Goal: Ask a question

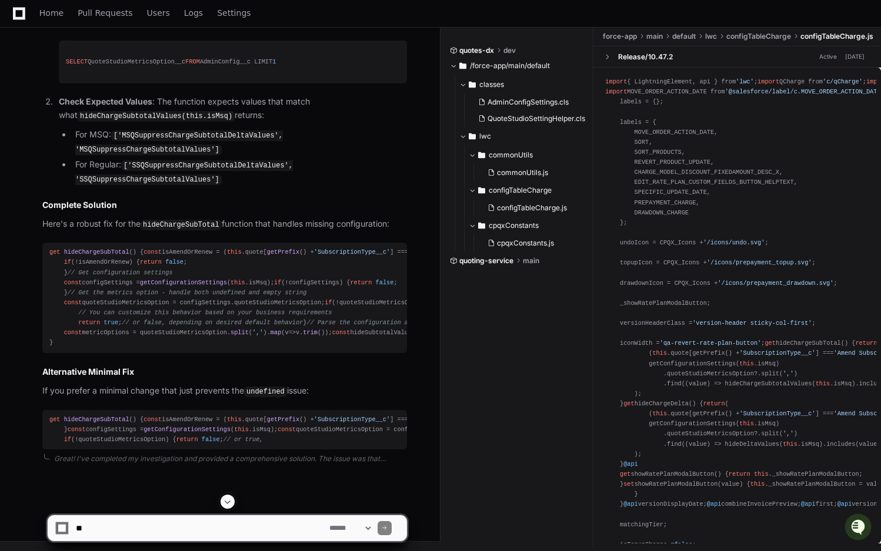
scroll to position [2659, 0]
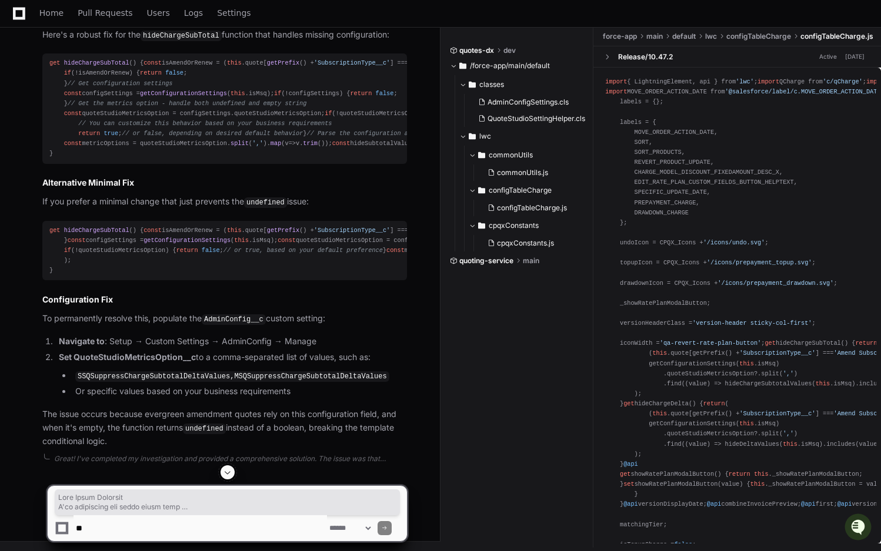
click at [280, 107] on span "// Get the metrics option - handle both undefined and empty string" at bounding box center [187, 103] width 239 height 7
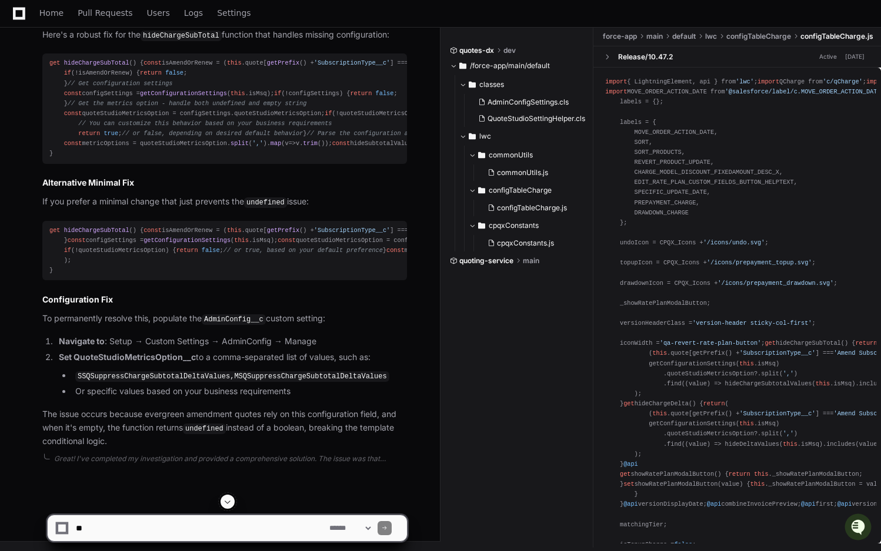
click at [98, 159] on div "get hideChargeSubTotal () { const isAmendOrRenew = ( this . quote [ getPrefix (…" at bounding box center [224, 108] width 350 height 101
click at [585, 117] on span "// Fallback: For evergreen amendment quotes, default to hiding subtotals" at bounding box center [715, 113] width 261 height 7
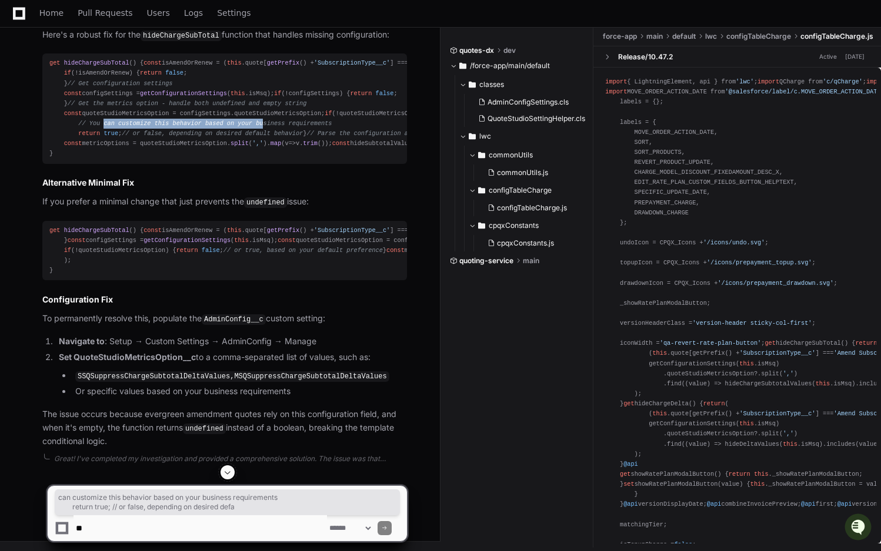
drag, startPoint x: 102, startPoint y: 352, endPoint x: 264, endPoint y: 356, distance: 161.7
click at [265, 159] on div "get hideChargeSubTotal () { const isAmendOrRenew = ( this . quote [ getPrefix (…" at bounding box center [224, 108] width 350 height 101
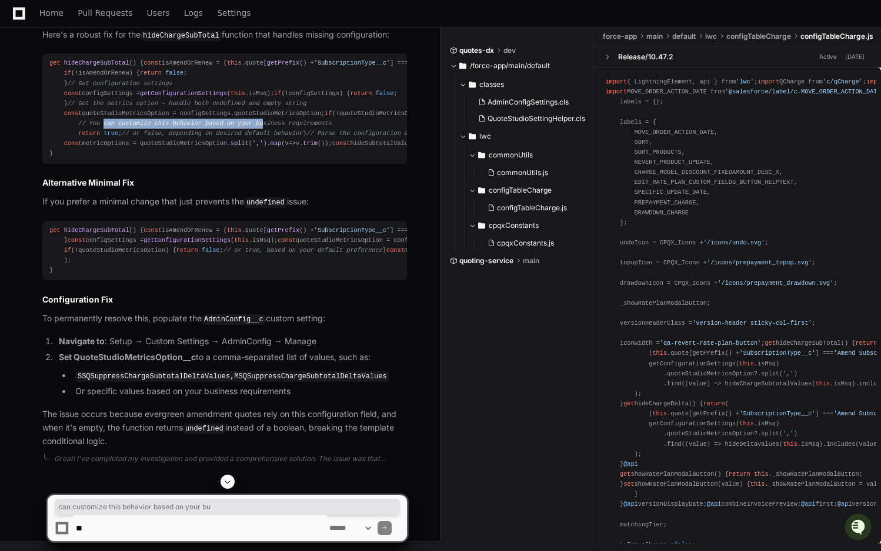
click at [264, 159] on div "get hideChargeSubTotal () { const isAmendOrRenew = ( this . quote [ getPrefix (…" at bounding box center [224, 108] width 350 height 101
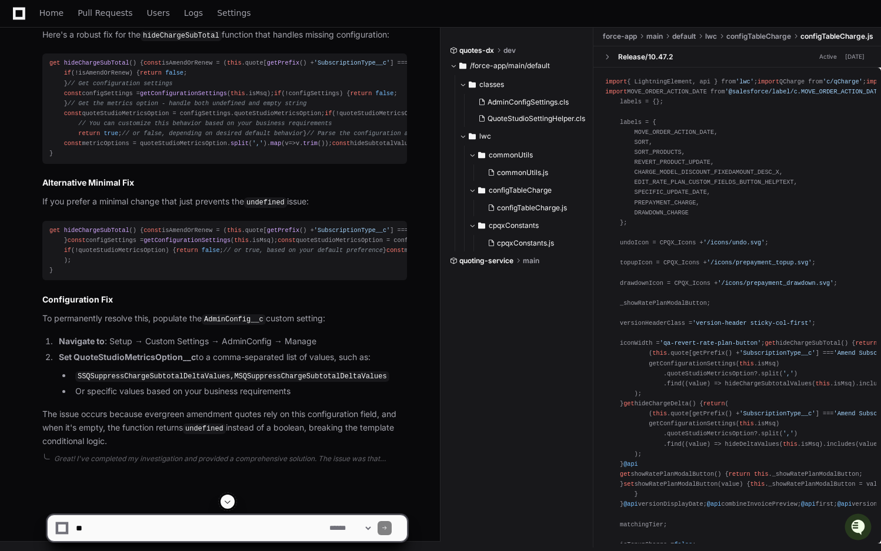
click at [111, 159] on div "get hideChargeSubTotal () { const isAmendOrRenew = ( this . quote [ getPrefix (…" at bounding box center [224, 108] width 350 height 101
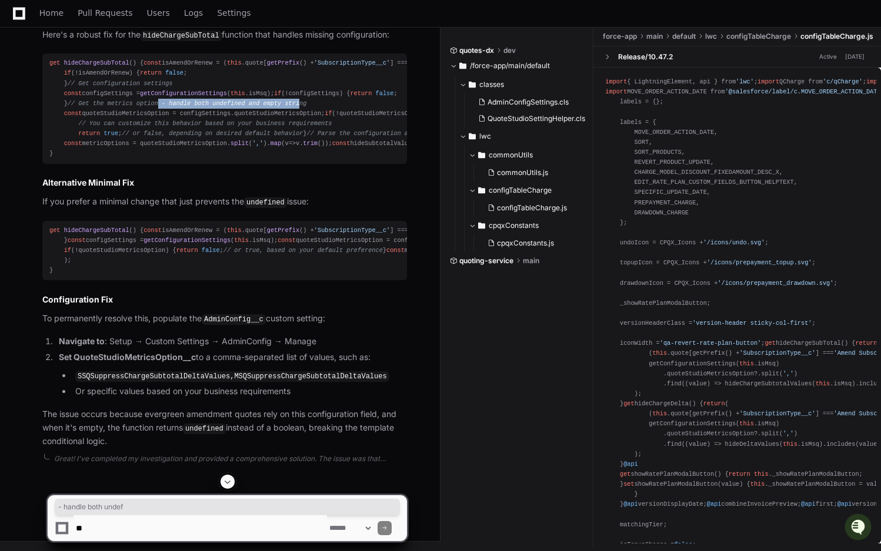
drag, startPoint x: 153, startPoint y: 314, endPoint x: 296, endPoint y: 314, distance: 142.8
click at [296, 107] on span "// Get the metrics option - handle both undefined and empty string" at bounding box center [187, 103] width 239 height 7
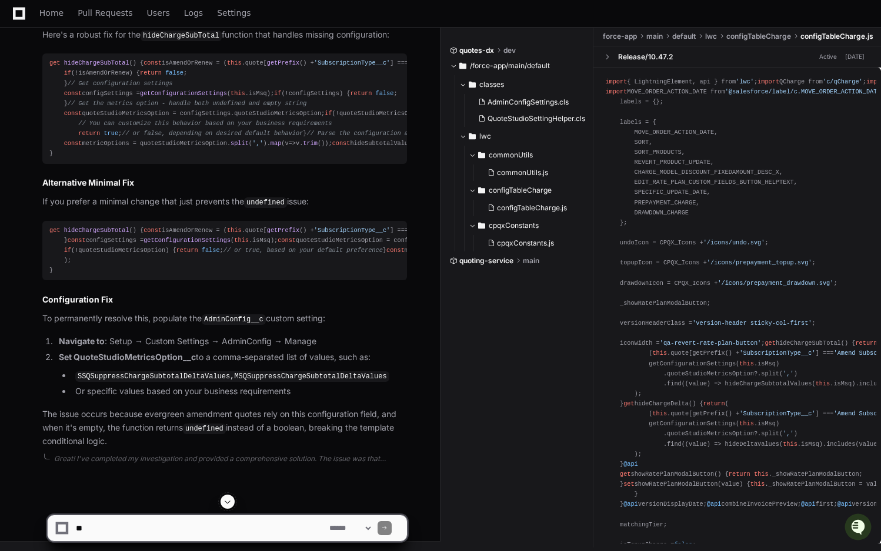
scroll to position [3030, 0]
click at [126, 276] on div "get hideChargeSubTotal () { const isAmendOrRenew = ( this . quote [ getPrefix (…" at bounding box center [224, 251] width 350 height 51
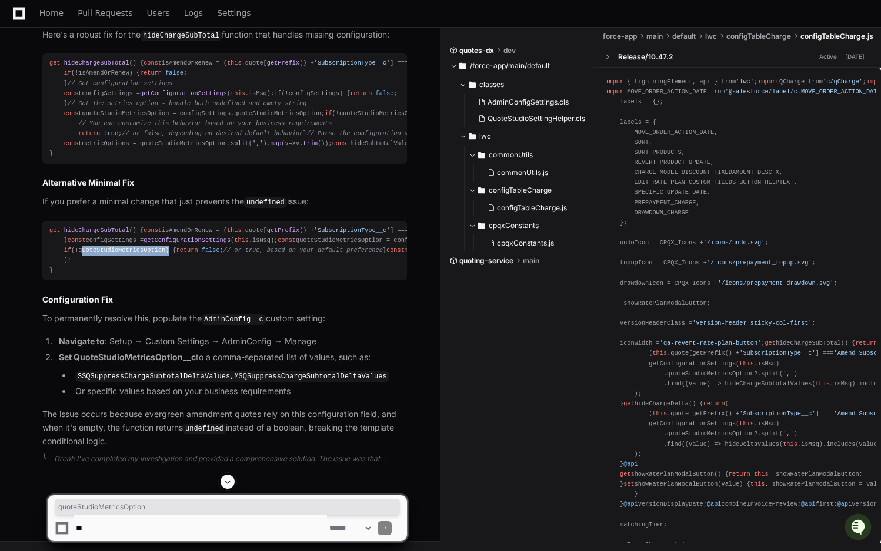
copy div "quoteStudioMetricsOption"
click at [93, 528] on textarea at bounding box center [199, 529] width 253 height 26
paste textarea "**********"
type textarea "**********"
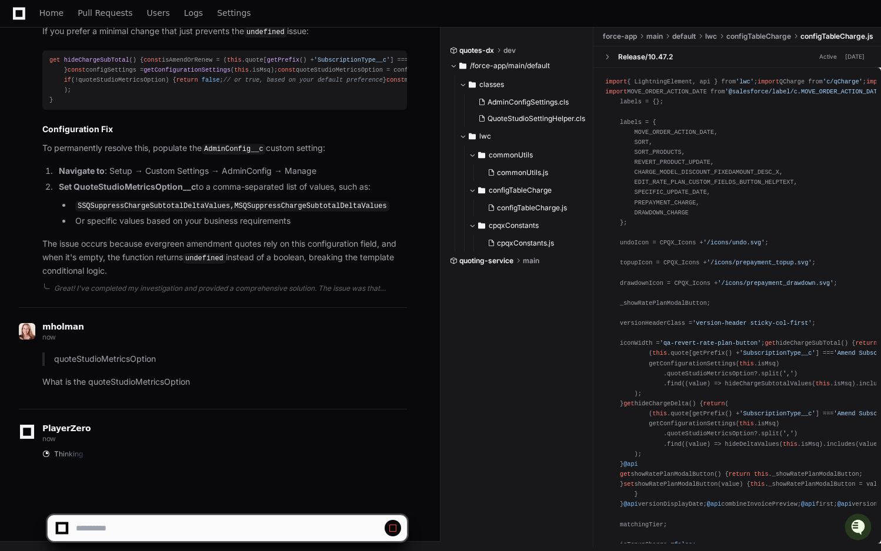
scroll to position [3313, 0]
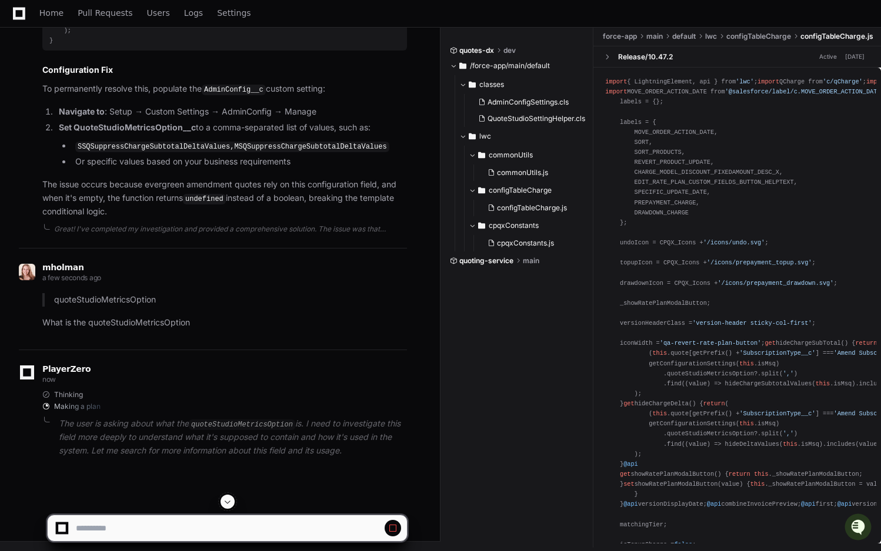
click at [127, 152] on code "SSQSuppressChargeSubtotalDeltaValues,MSQSuppressChargeSubtotalDeltaValues" at bounding box center [232, 147] width 314 height 11
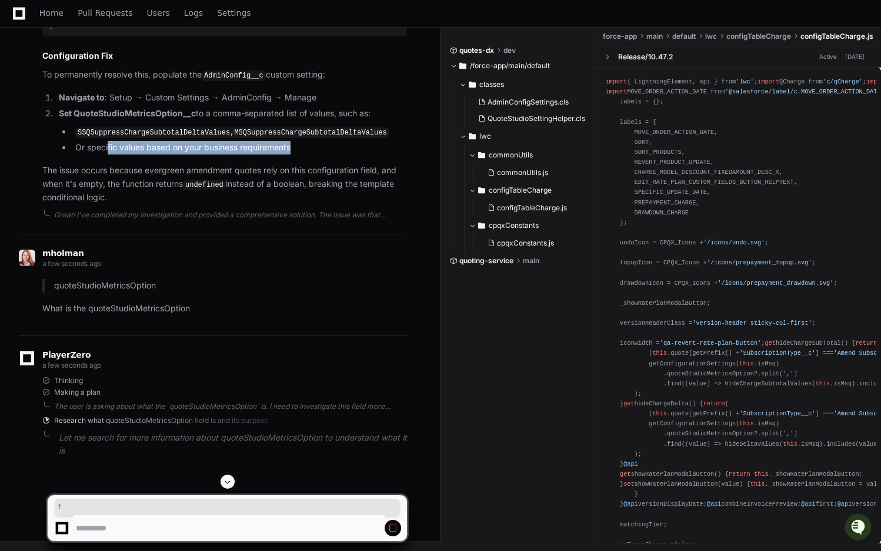
drag, startPoint x: 109, startPoint y: 230, endPoint x: 303, endPoint y: 232, distance: 194.6
click at [303, 155] on li "Or specific values based on your business requirements" at bounding box center [239, 148] width 335 height 14
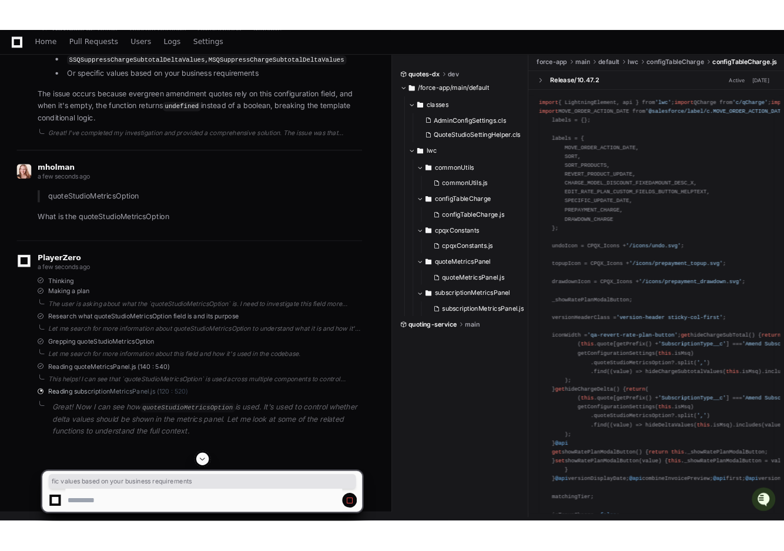
scroll to position [3030, 0]
